Goal: Find specific page/section: Find specific page/section

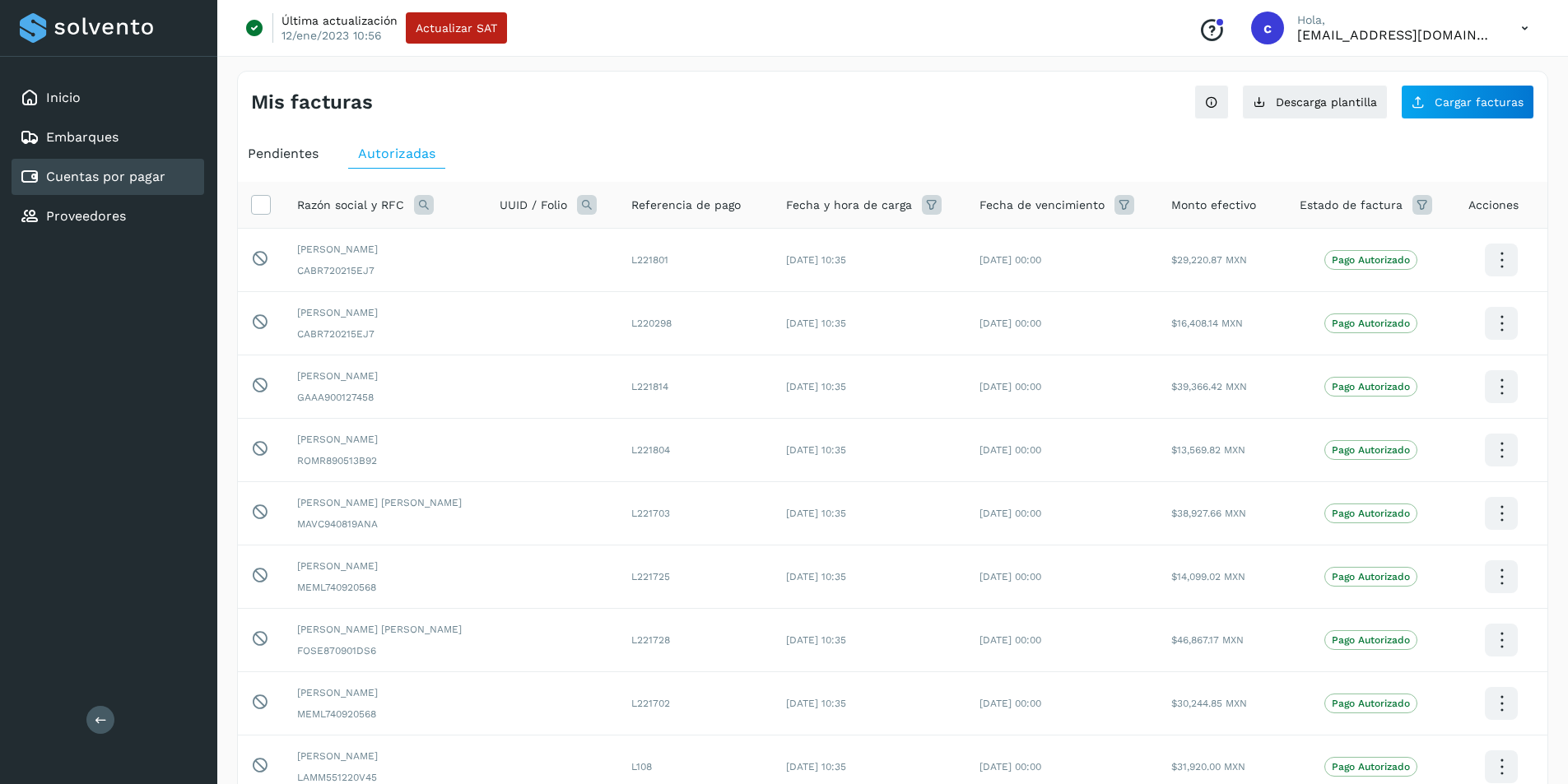
click at [423, 207] on icon at bounding box center [424, 205] width 20 height 20
click at [447, 241] on span at bounding box center [439, 242] width 19 height 19
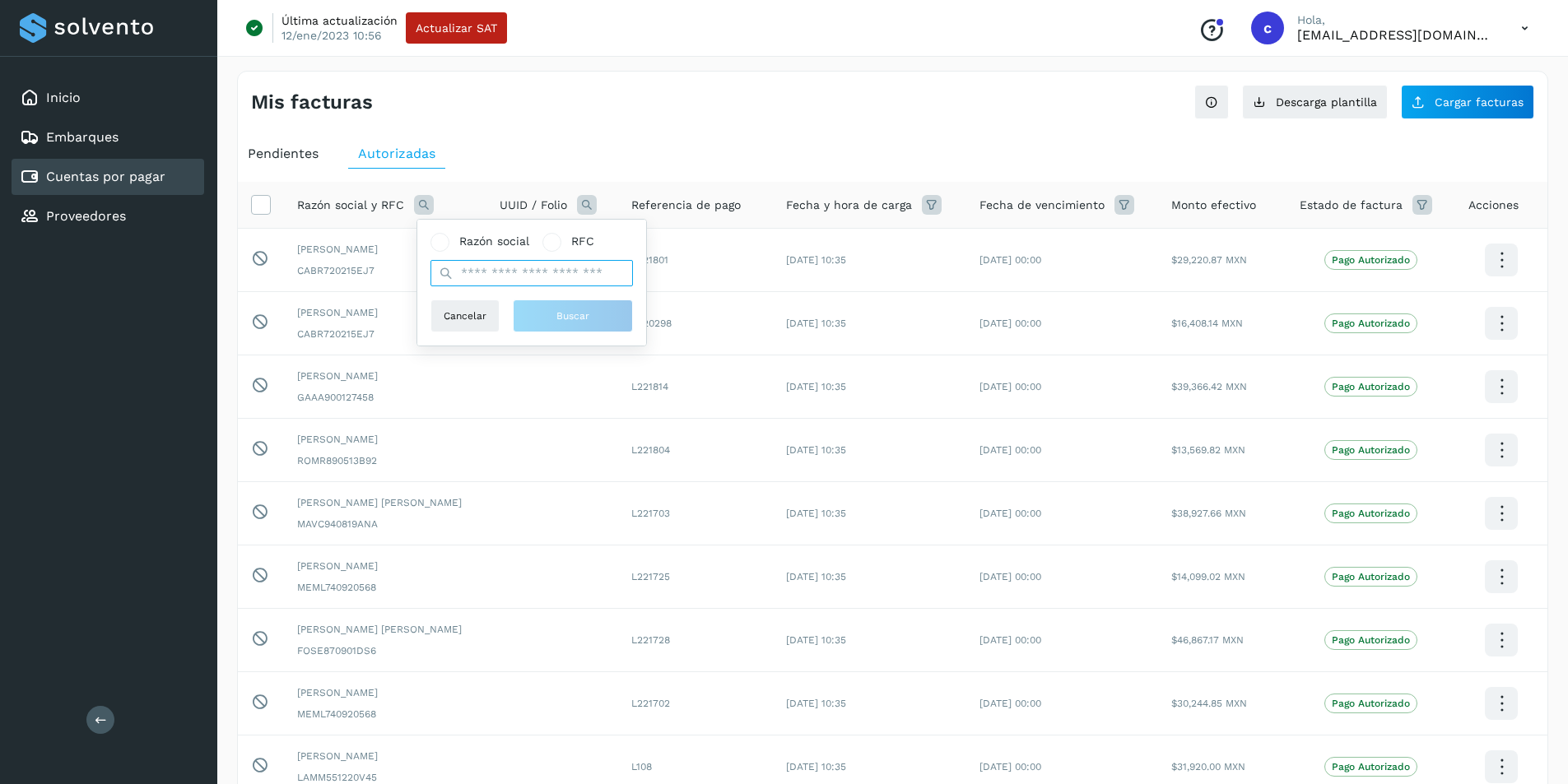
click at [486, 268] on input "text" at bounding box center [531, 273] width 202 height 26
type input "*"
type input "*****"
click at [589, 322] on span "Buscar" at bounding box center [573, 316] width 33 height 15
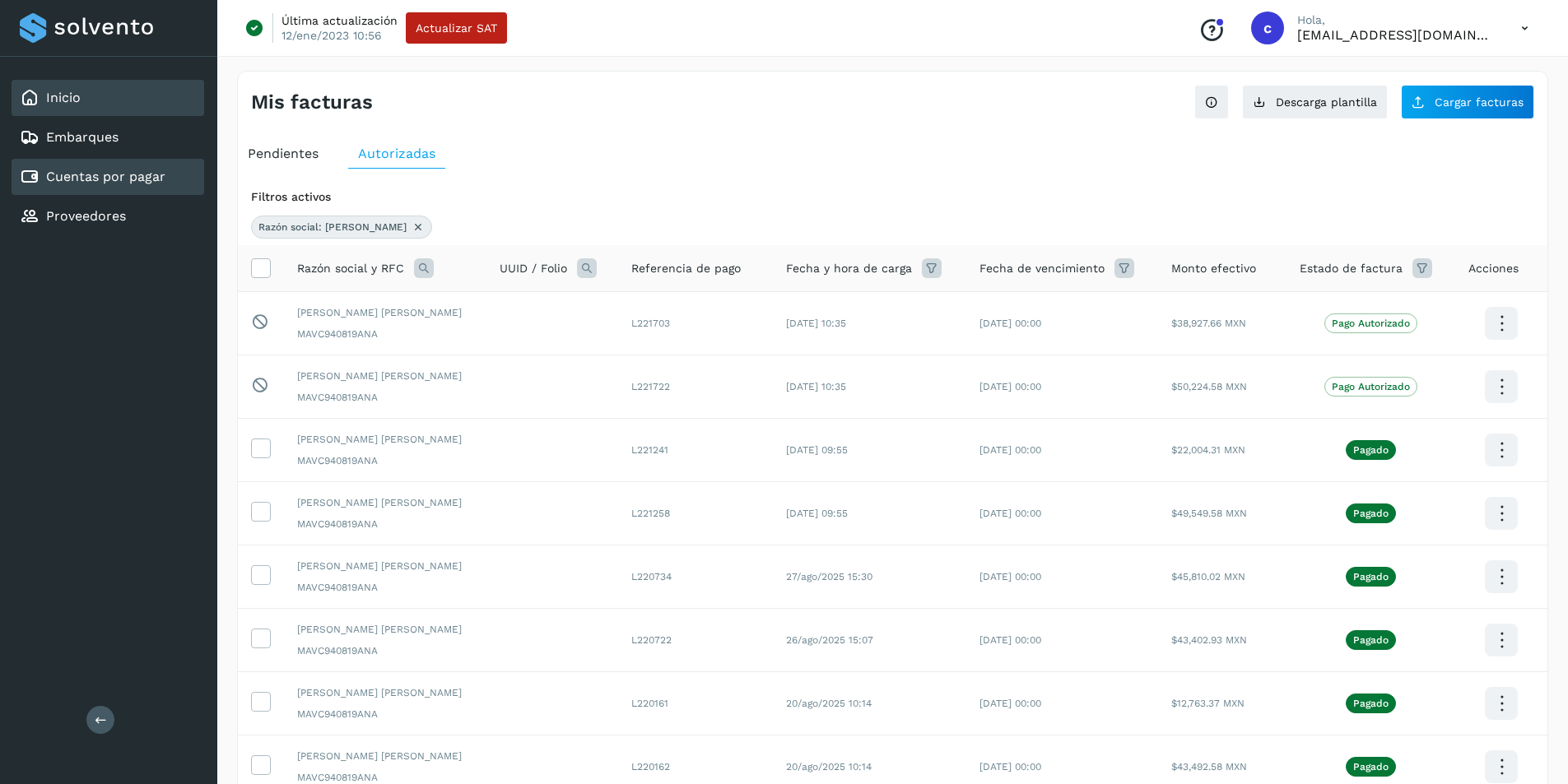
click at [88, 94] on div "Inicio" at bounding box center [107, 98] width 192 height 36
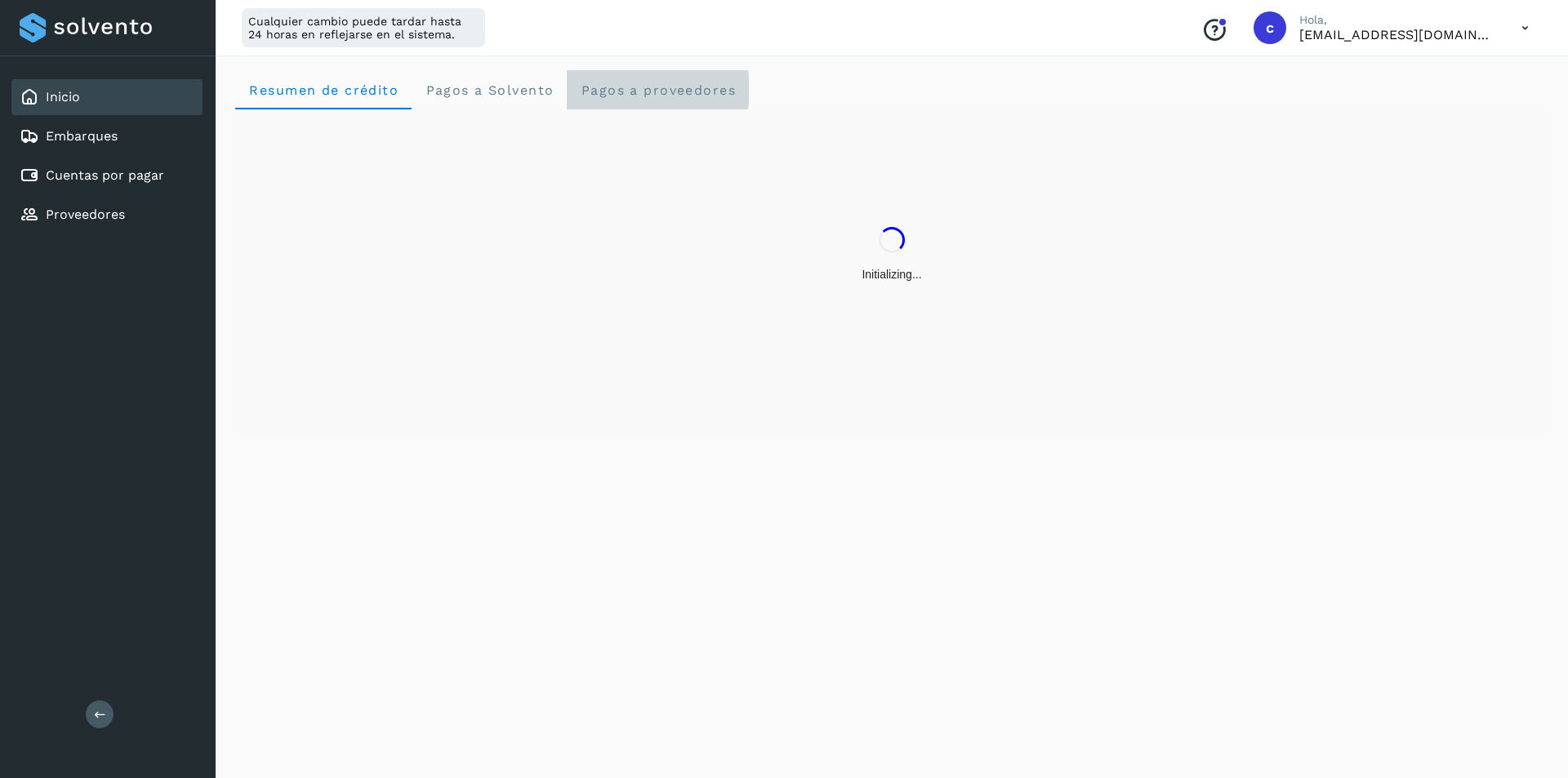
click at [628, 102] on proveedores "Pagos a proveedores" at bounding box center [658, 90] width 182 height 39
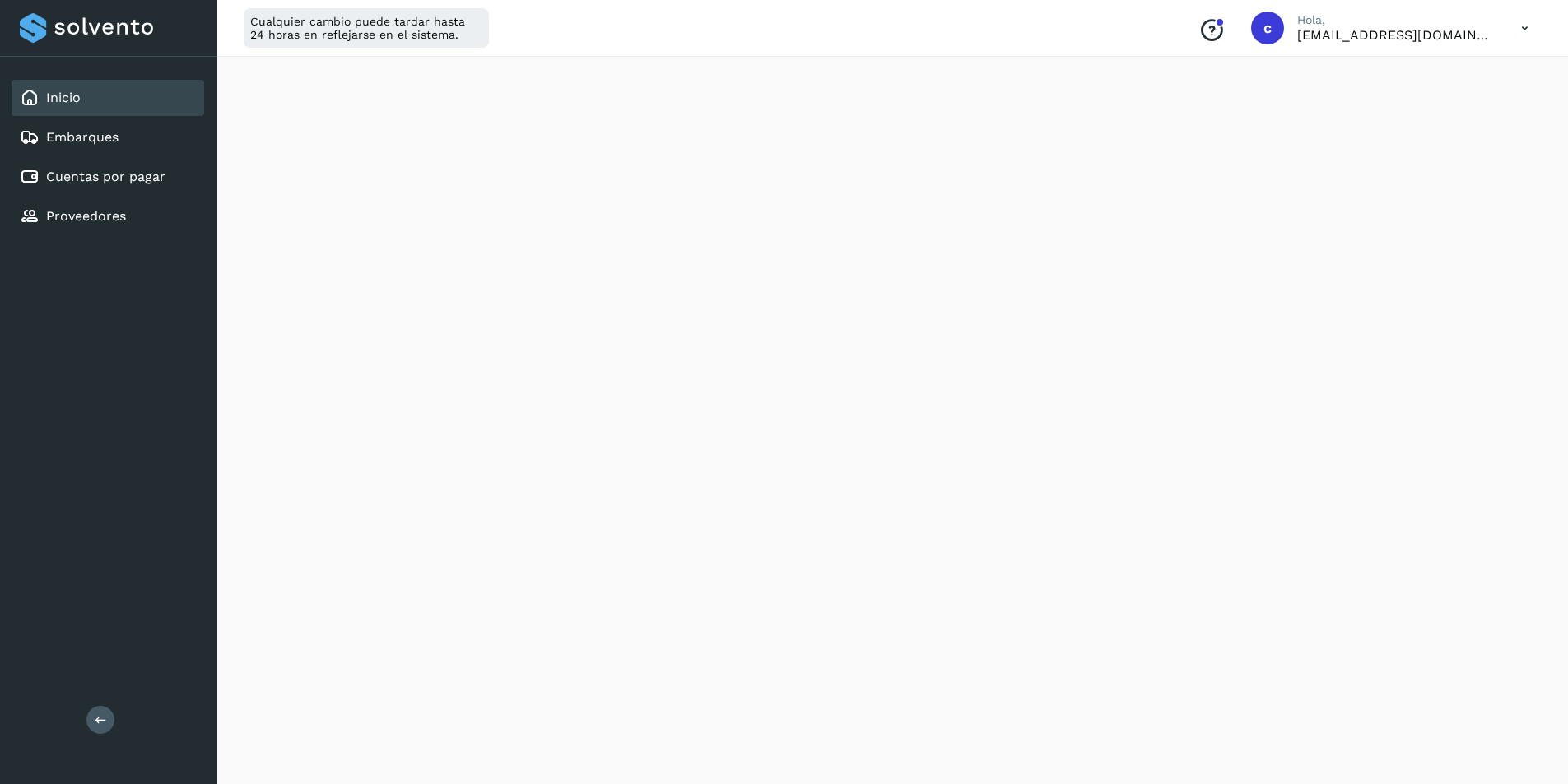
scroll to position [494, 0]
